Goal: Task Accomplishment & Management: Use online tool/utility

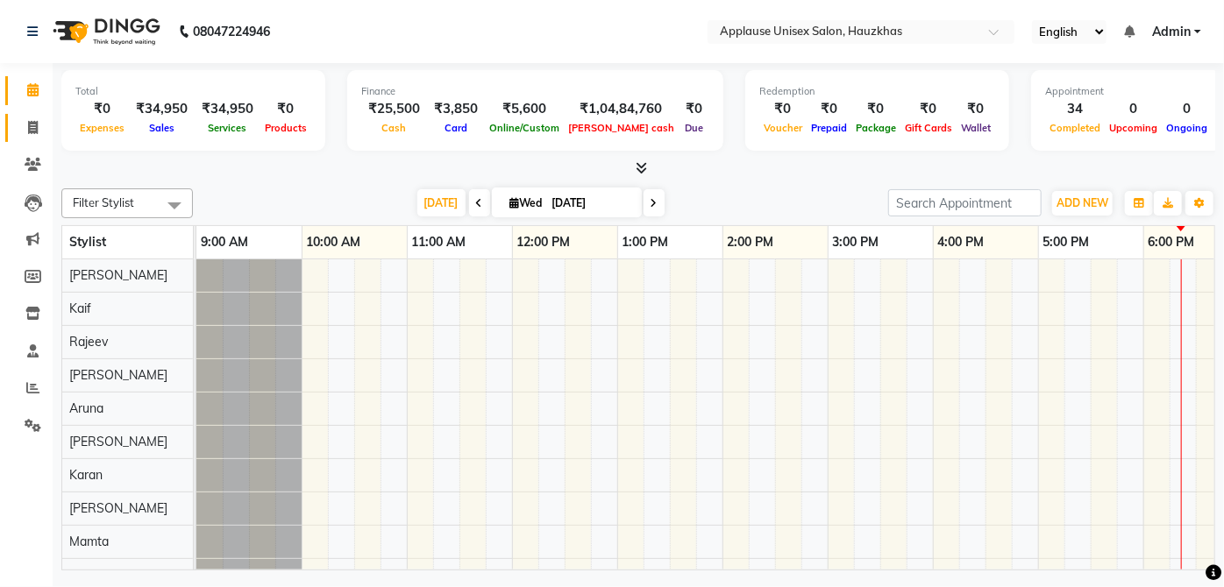
click at [18, 131] on span at bounding box center [33, 128] width 31 height 20
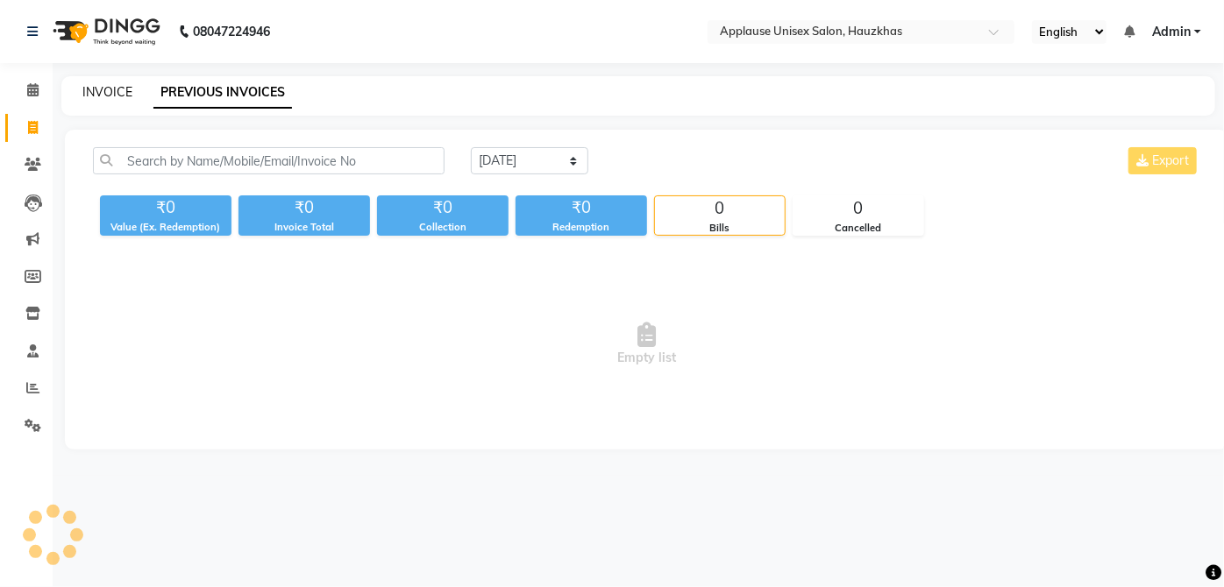
click at [97, 91] on link "INVOICE" at bounding box center [107, 92] width 50 height 16
select select "service"
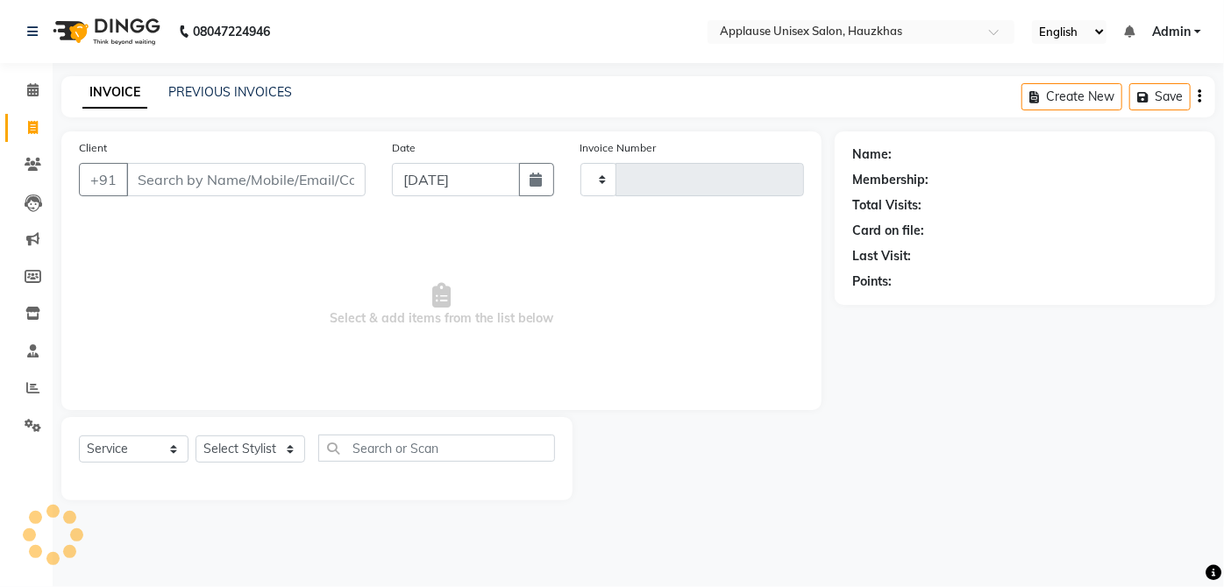
type input "4497"
select select "5082"
click at [32, 86] on icon at bounding box center [32, 89] width 11 height 13
